Goal: Task Accomplishment & Management: Use online tool/utility

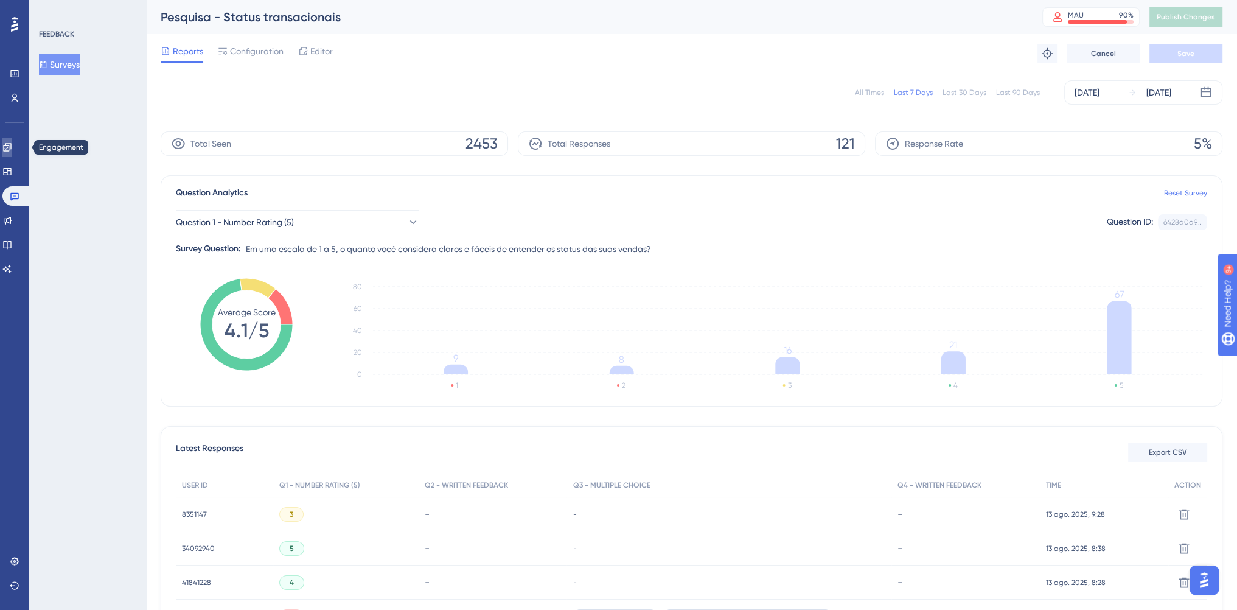
click at [12, 145] on icon at bounding box center [7, 147] width 10 height 10
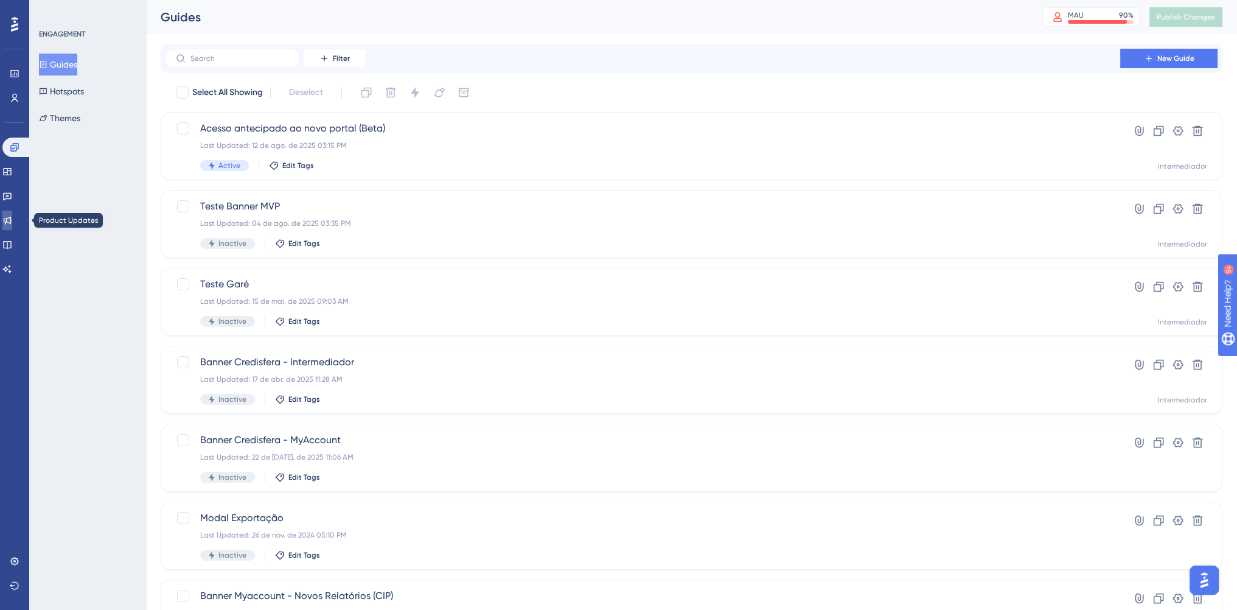
click at [12, 228] on link at bounding box center [7, 220] width 10 height 19
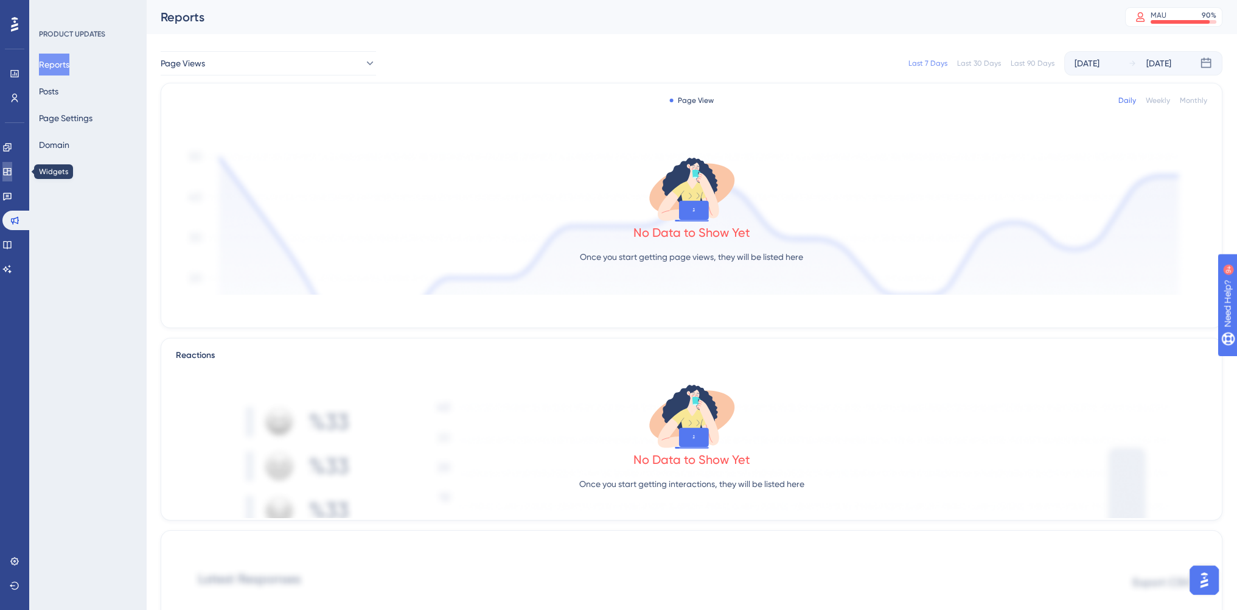
click at [11, 168] on icon at bounding box center [7, 171] width 8 height 7
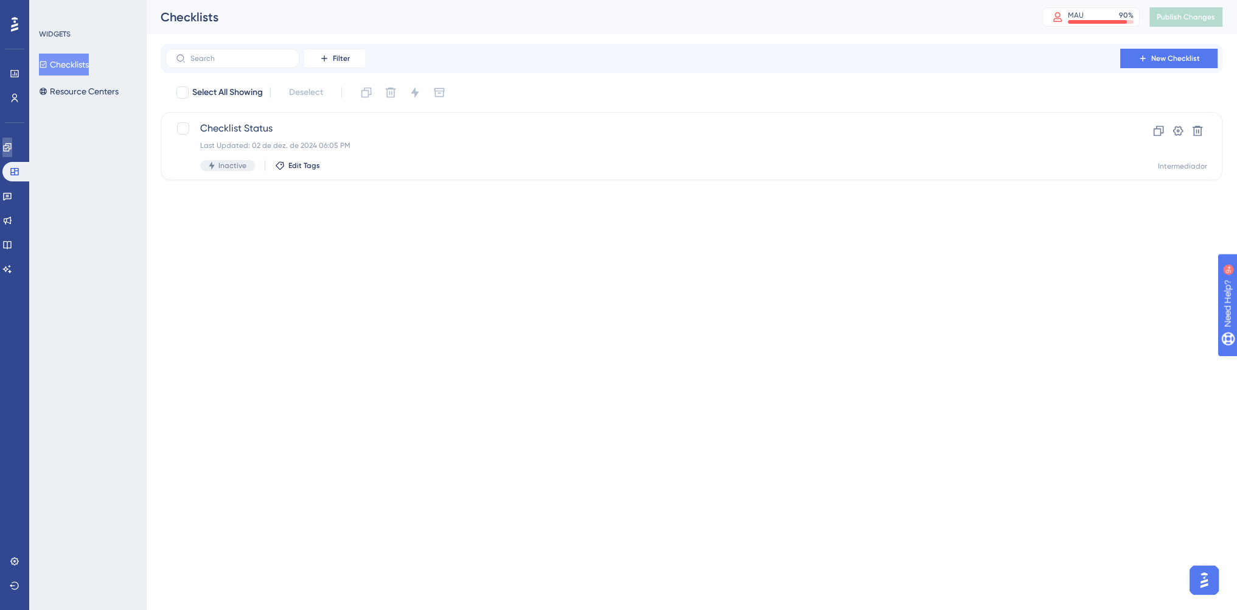
click at [12, 144] on icon at bounding box center [7, 147] width 10 height 10
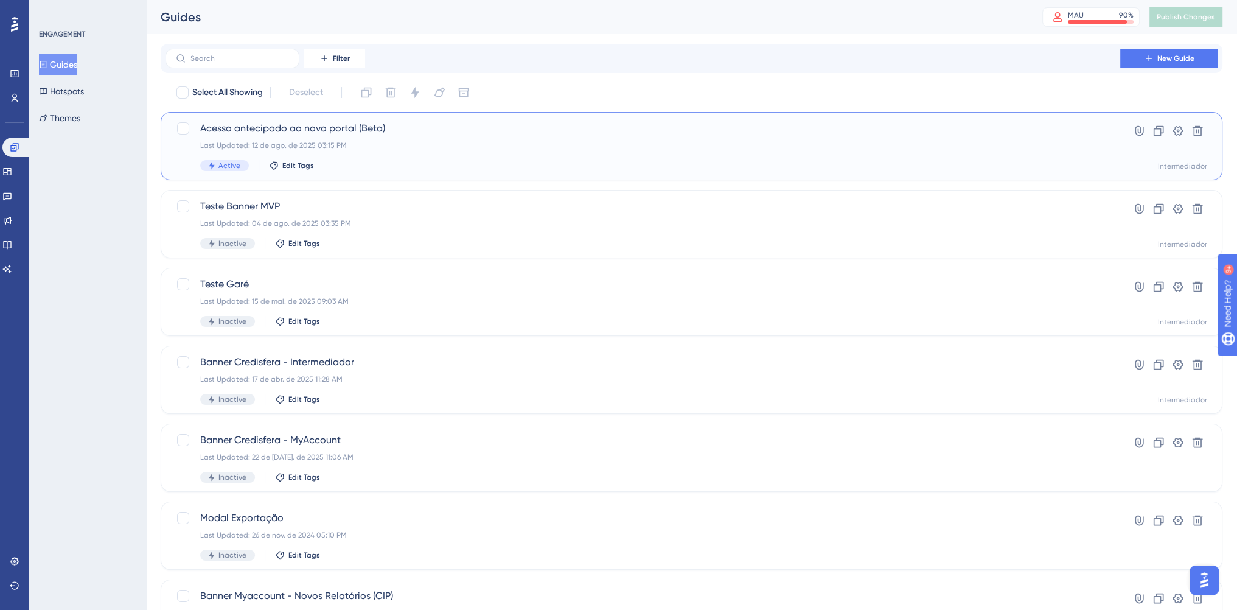
click at [446, 135] on span "Acesso antecipado ao novo portal (Beta)" at bounding box center [643, 128] width 886 height 15
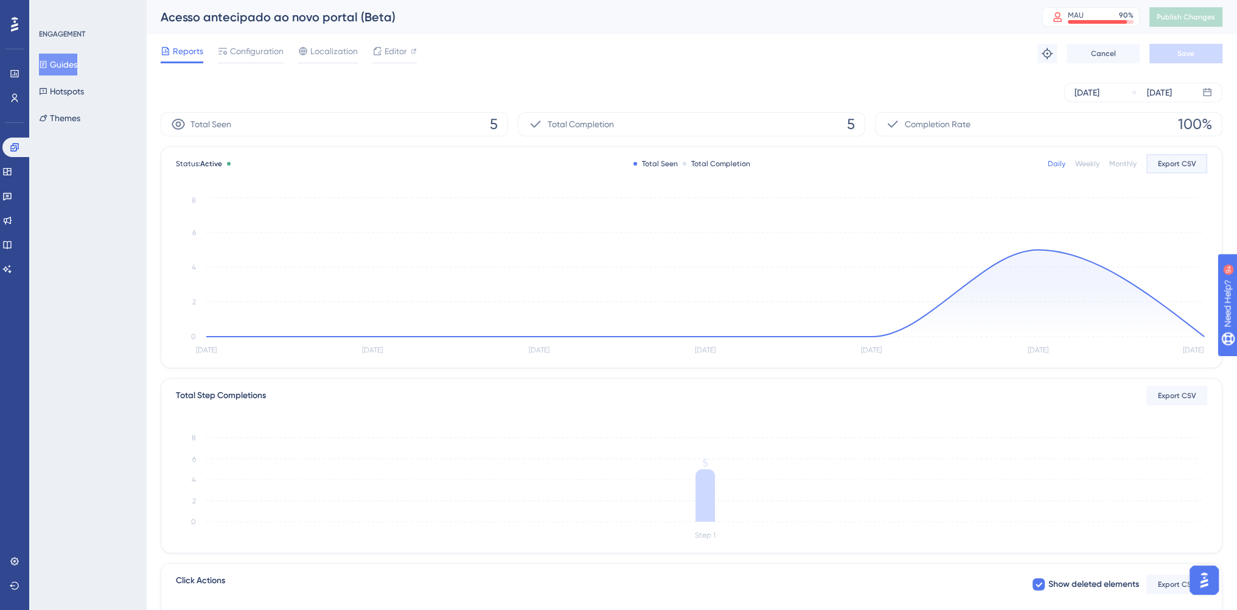
click at [1175, 168] on span "Export CSV" at bounding box center [1177, 164] width 38 height 10
click at [334, 52] on span "Localization" at bounding box center [333, 51] width 47 height 15
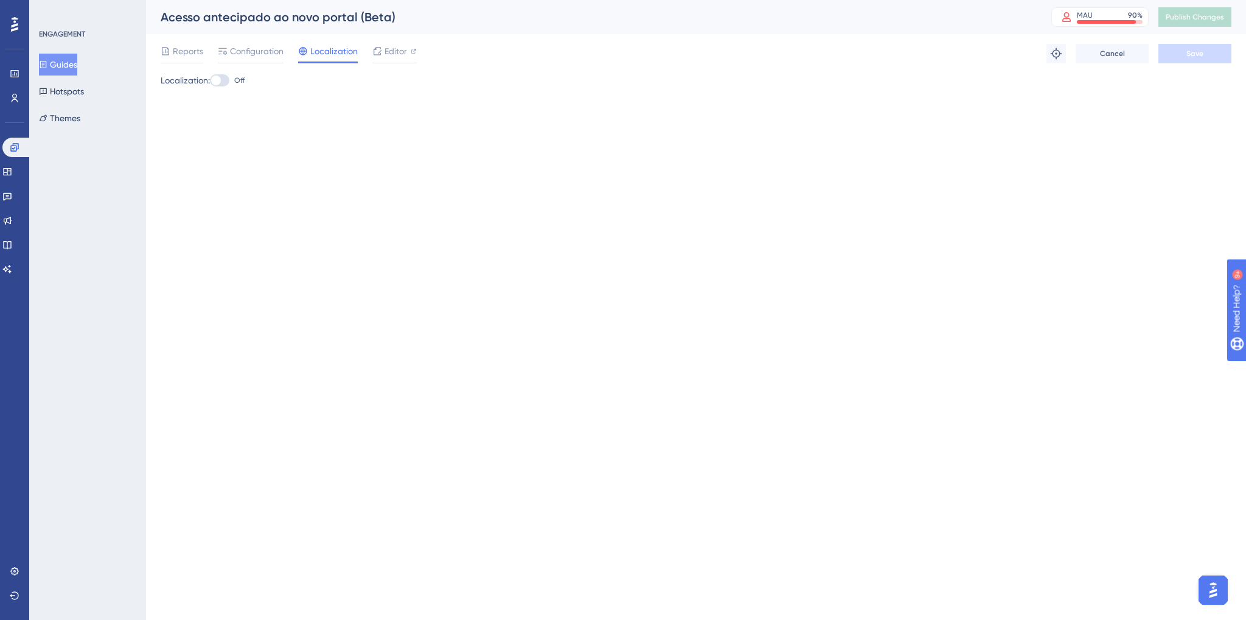
drag, startPoint x: 177, startPoint y: 57, endPoint x: 207, endPoint y: 64, distance: 30.7
click at [177, 57] on span "Reports" at bounding box center [188, 51] width 30 height 15
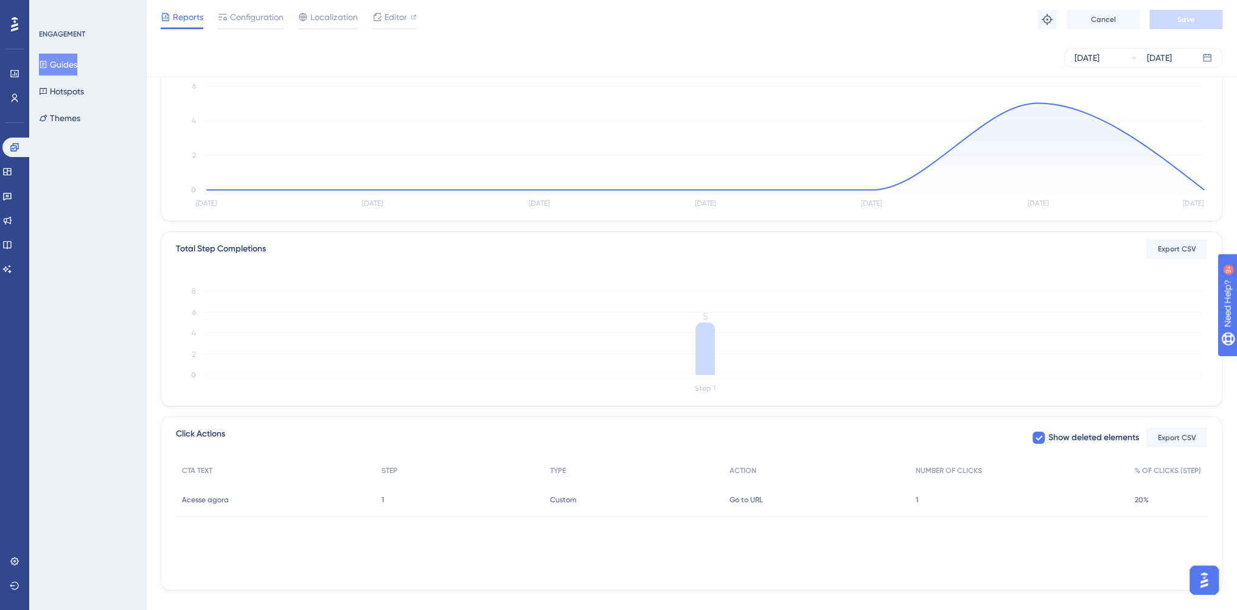
scroll to position [161, 0]
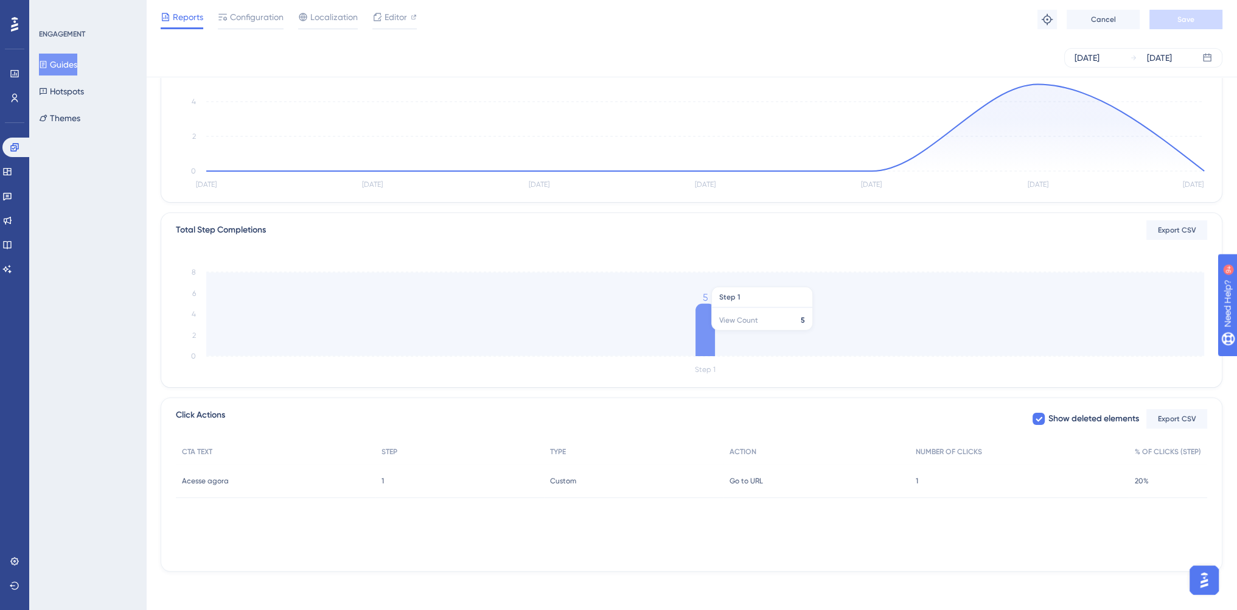
click at [705, 336] on icon at bounding box center [705, 330] width 19 height 52
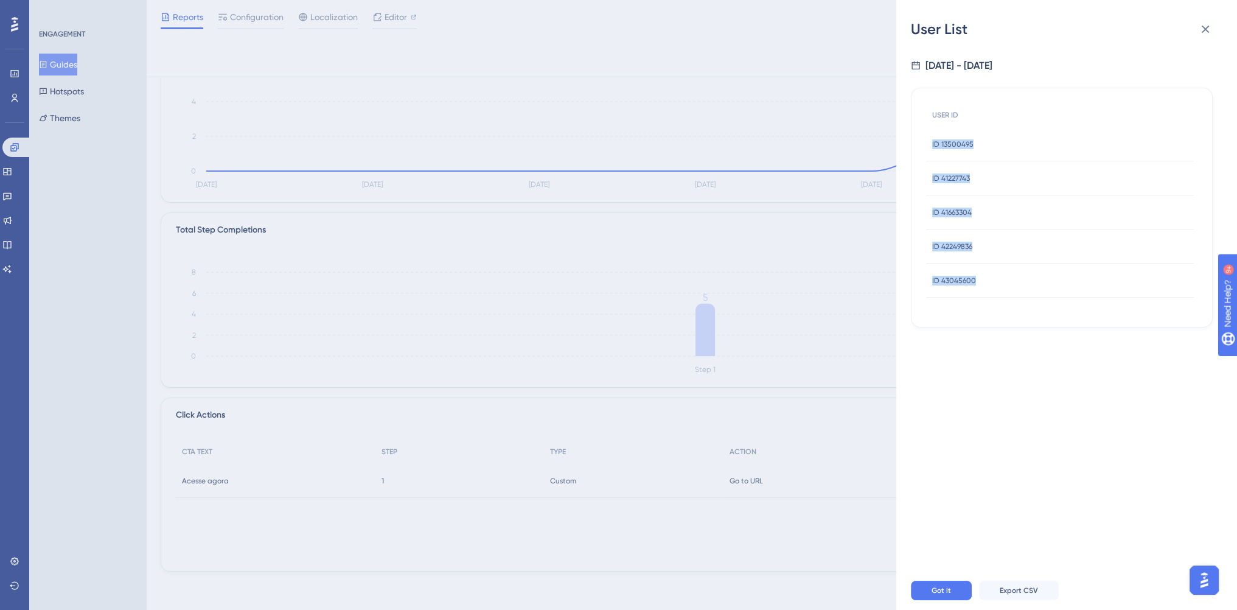
drag, startPoint x: 998, startPoint y: 276, endPoint x: 920, endPoint y: 141, distance: 156.5
click at [920, 141] on div "USER ID ID 13500495 ID 13500495 ID 41227743 ID 41227743 ID 41663304 ID 41663304…" at bounding box center [1062, 208] width 302 height 240
copy div "ID 13500495 ID 13500495 ID 41227743 ID 41227743 ID 41663304 ID 41663304 ID 4224…"
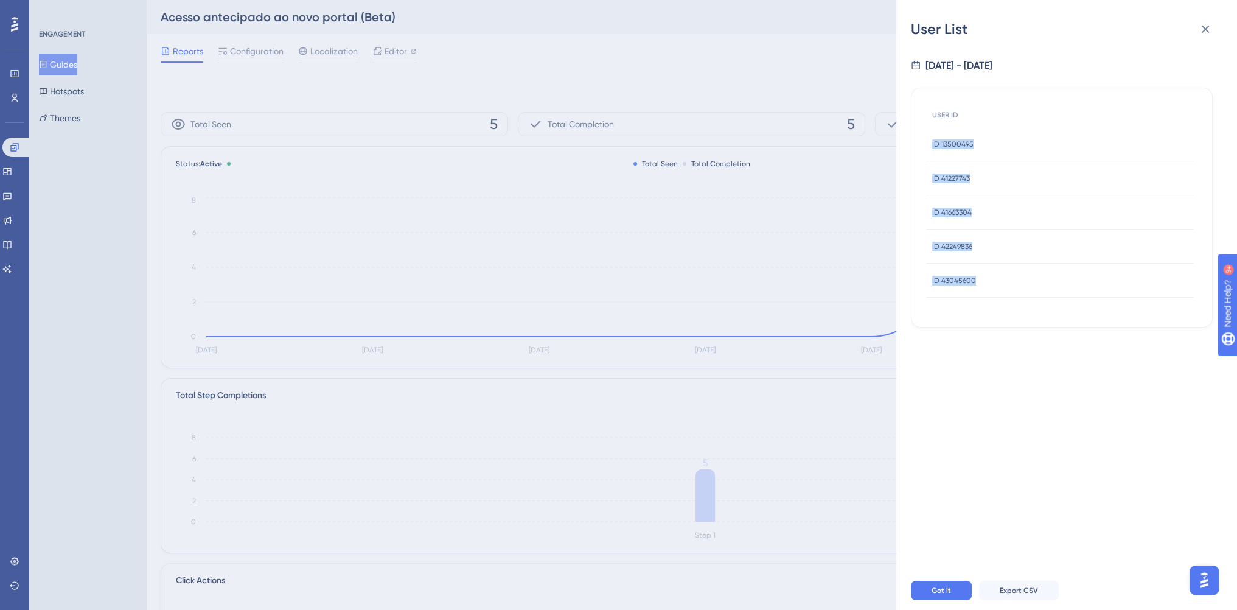
scroll to position [0, 0]
click at [693, 324] on div "User List [DATE] - [DATE] USER ID ID 13500495 ID 13500495 ID 41227743 ID 412277…" at bounding box center [618, 305] width 1237 height 610
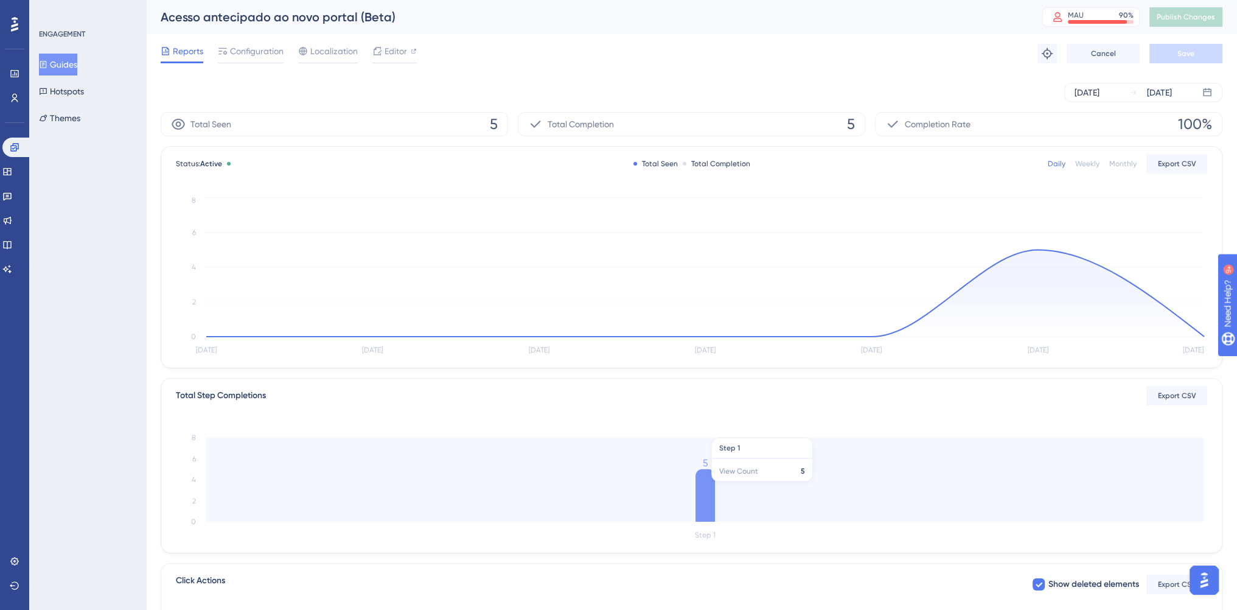
click at [706, 477] on icon at bounding box center [705, 495] width 19 height 52
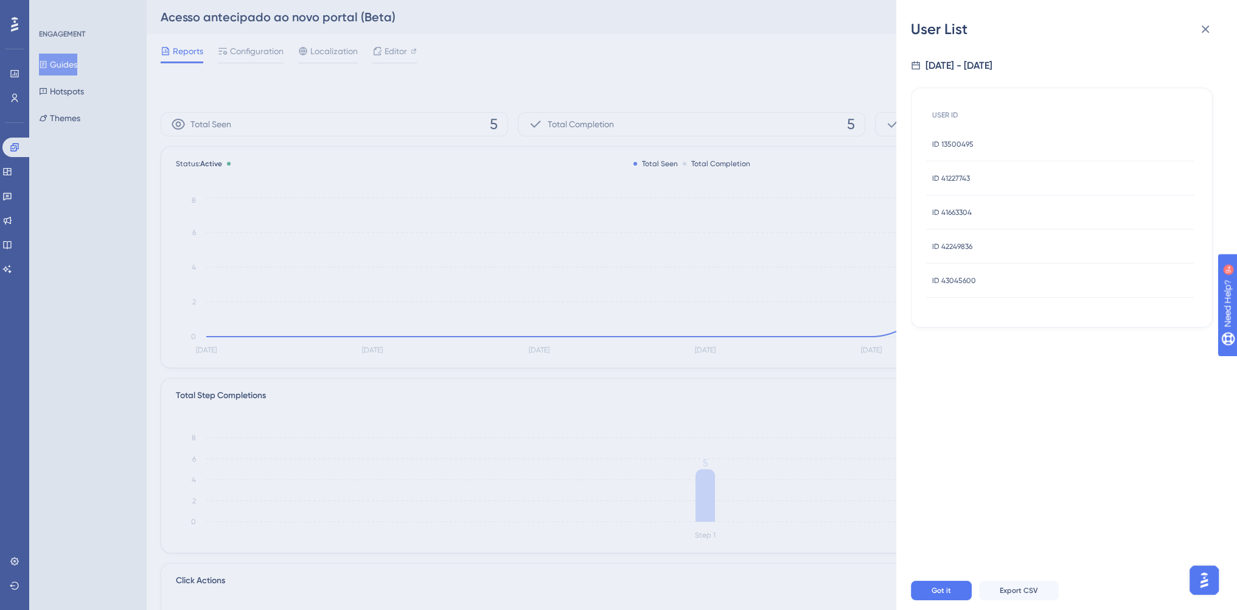
click at [706, 477] on div "User List [DATE] - [DATE] USER ID ID 13500495 ID 13500495 ID 41227743 ID 412277…" at bounding box center [618, 305] width 1237 height 610
